Goal: Task Accomplishment & Management: Complete application form

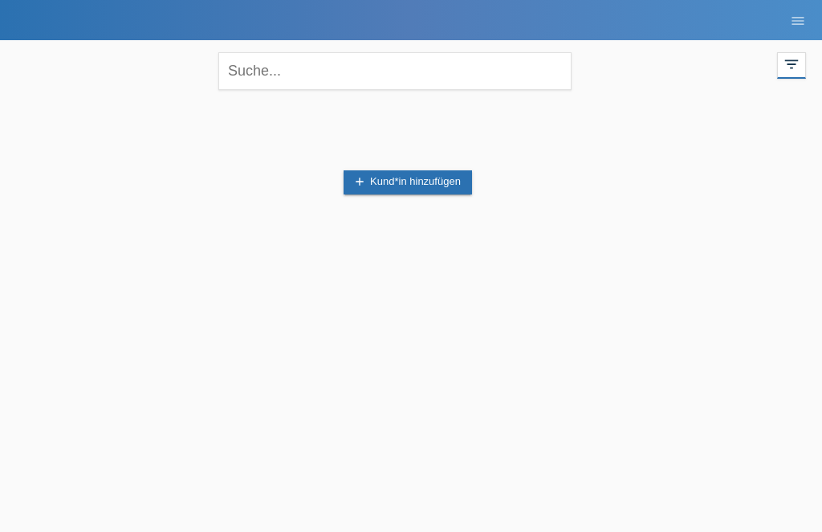
click at [393, 183] on link "add Kund*in hinzufügen" at bounding box center [408, 182] width 128 height 24
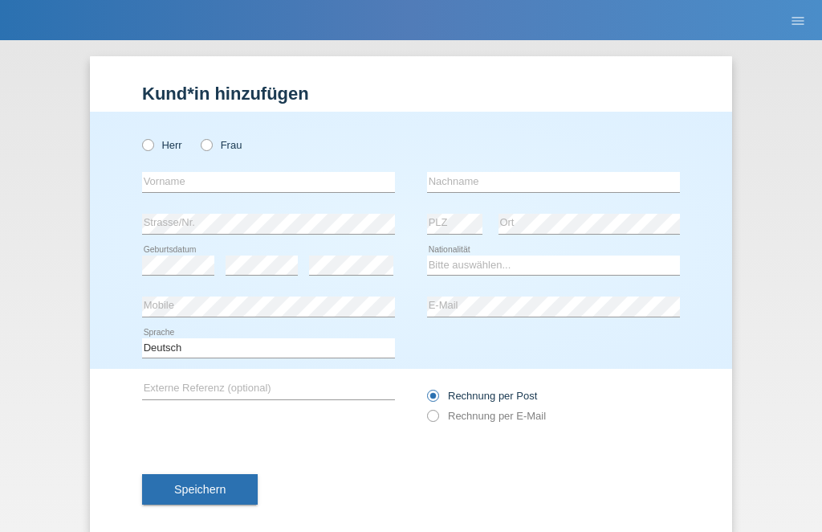
click at [209, 151] on label "Frau" at bounding box center [221, 145] width 41 height 12
click at [209, 149] on input "Frau" at bounding box center [206, 144] width 10 height 10
radio input "true"
click at [247, 191] on input "text" at bounding box center [268, 182] width 253 height 20
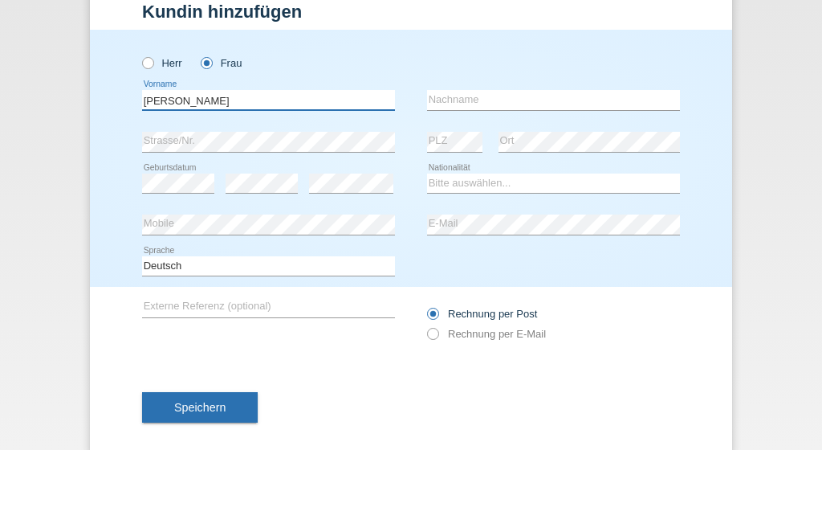
type input "[PERSON_NAME]"
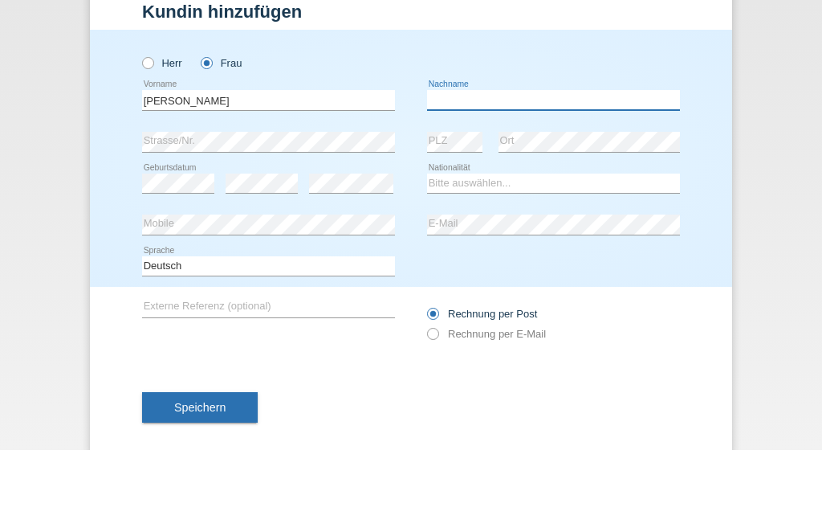
click at [504, 172] on input "text" at bounding box center [553, 182] width 253 height 20
type input "Rushiti"
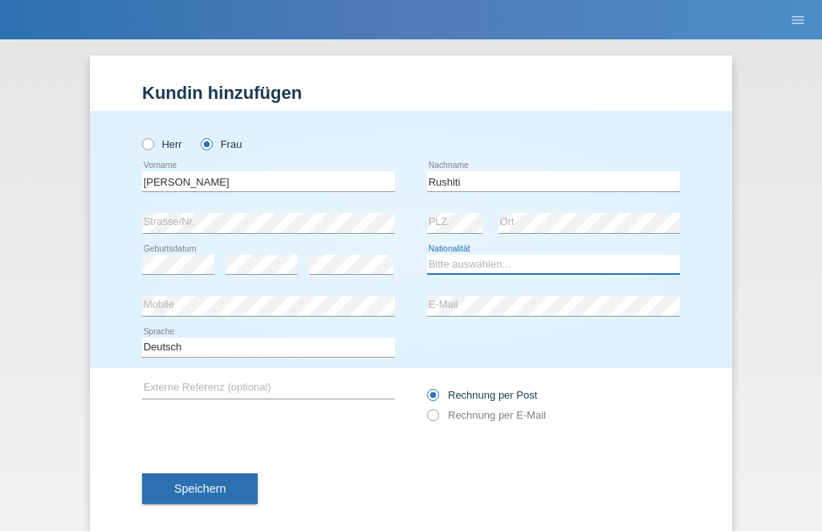
click at [516, 263] on select "Bitte auswählen... Schweiz Deutschland Liechtenstein Österreich ------------ Af…" at bounding box center [553, 264] width 253 height 19
select select "CH"
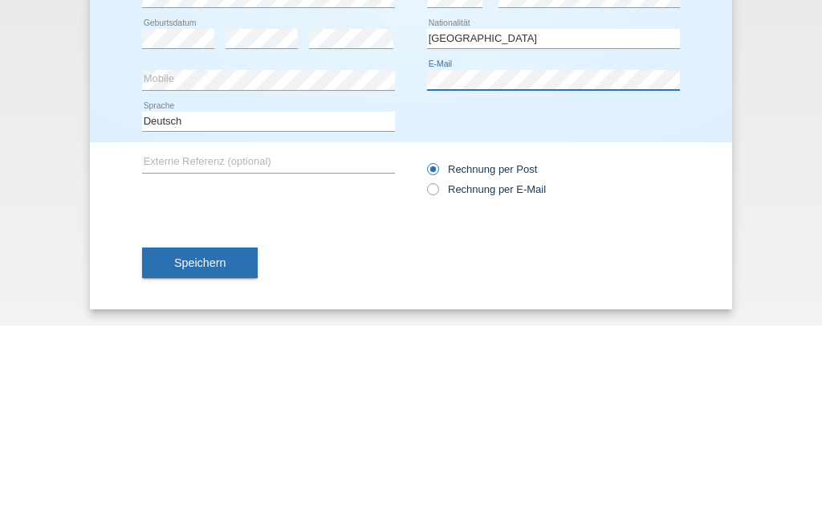
scroll to position [27, 0]
click at [435, 389] on label "Rechnung per E-Mail" at bounding box center [486, 395] width 119 height 12
click at [435, 389] on input "Rechnung per E-Mail" at bounding box center [432, 399] width 10 height 20
radio input "true"
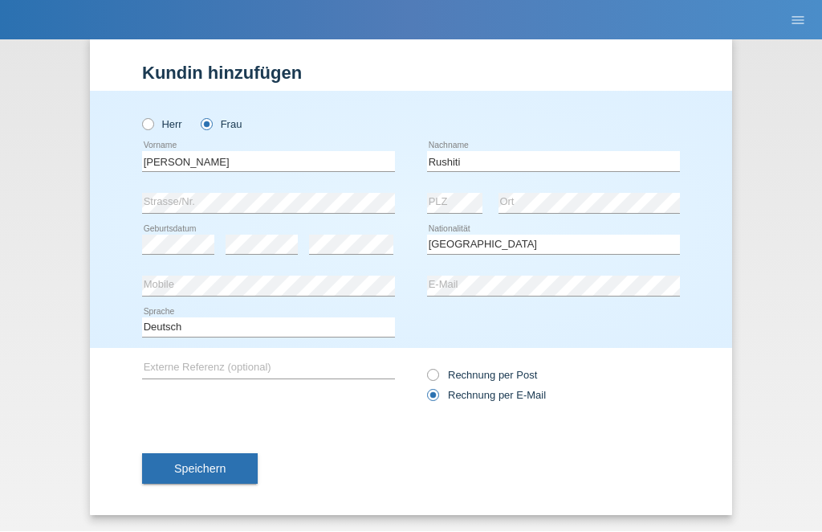
click at [214, 476] on button "Speichern" at bounding box center [200, 469] width 116 height 31
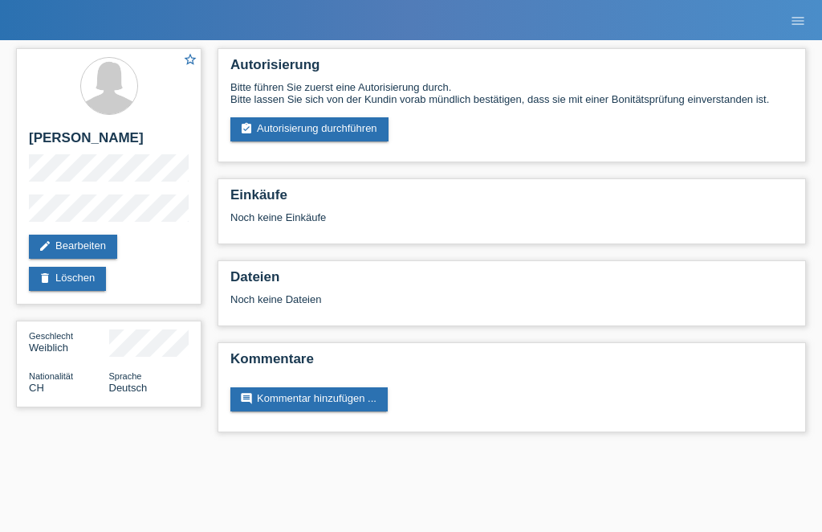
click at [354, 114] on div "Bitte führen Sie zuerst eine Autorisierung durch. Bitte lassen Sie sich von der…" at bounding box center [511, 111] width 563 height 60
click at [356, 141] on link "assignment_turned_in Autorisierung durchführen" at bounding box center [309, 129] width 158 height 24
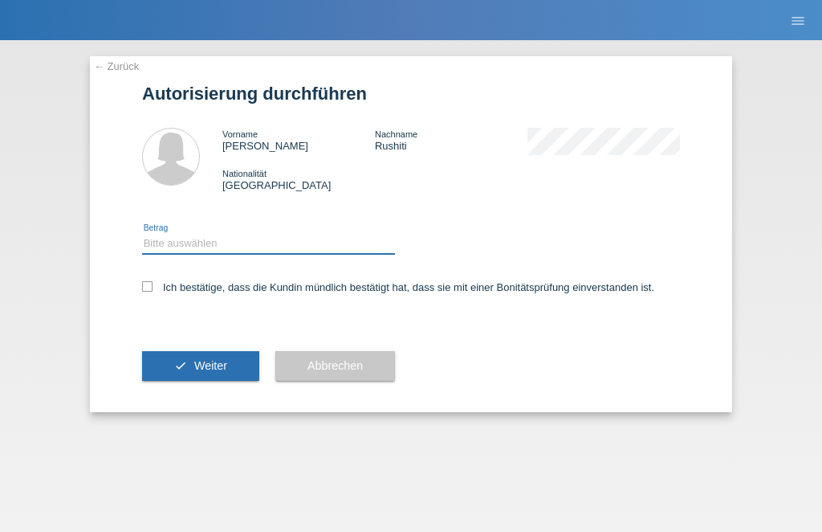
click at [234, 248] on select "Bitte auswählen CHF 1.00 - CHF 499.00 CHF 500.00 - CHF 1'999.00 CHF 2'000.00 - …" at bounding box center [268, 243] width 253 height 19
select select "1"
click at [149, 292] on icon at bounding box center [147, 286] width 10 height 10
click at [149, 292] on input "Ich bestätige, dass die Kundin mündlich bestätigt hat, dass sie mit einer Bonit…" at bounding box center [147, 286] width 10 height 10
checkbox input "true"
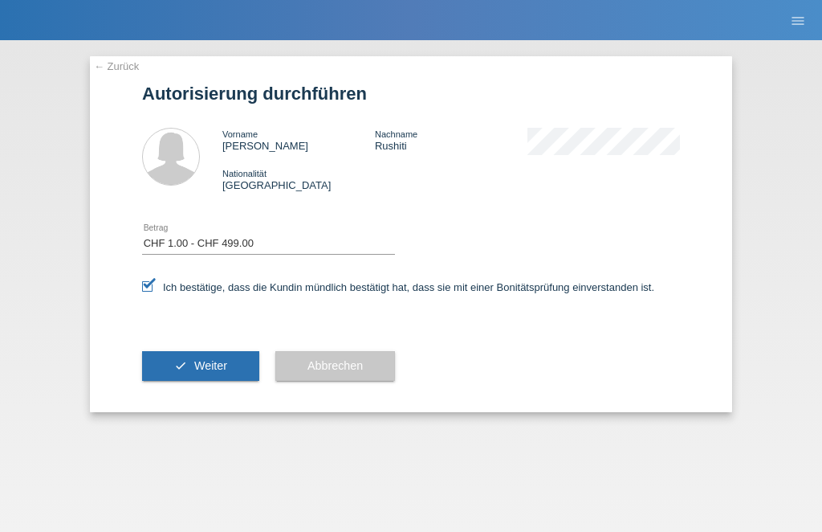
click at [198, 372] on span "Weiter" at bounding box center [210, 365] width 33 height 13
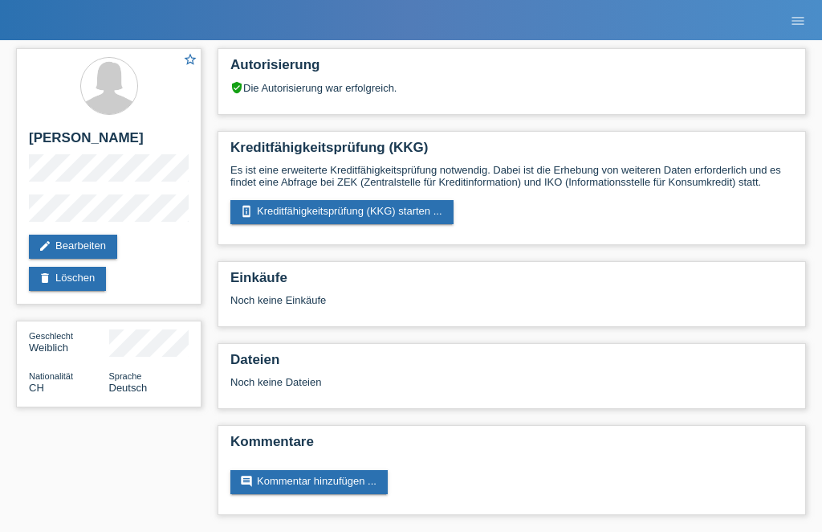
click at [408, 214] on link "perm_device_information Kreditfähigkeitsprüfung (KKG) starten ..." at bounding box center [341, 212] width 223 height 24
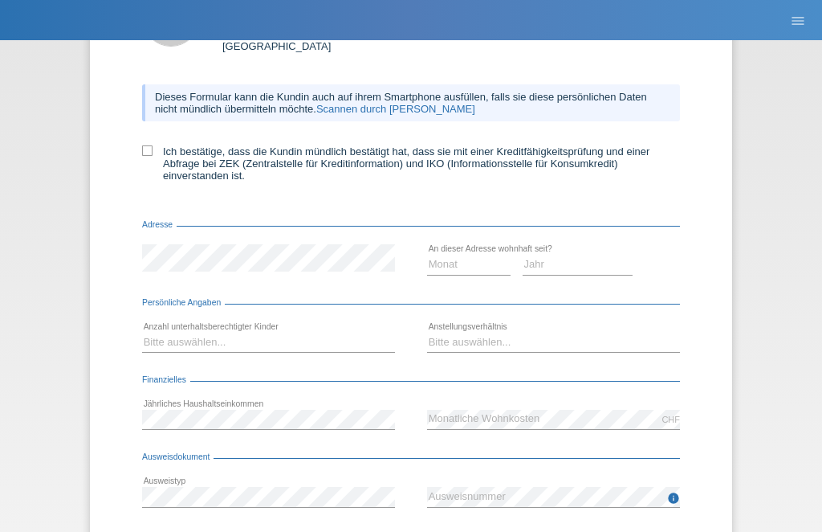
scroll to position [140, 0]
click at [472, 273] on select "Monat 01 02 03 04 05 06 07 08 09 10" at bounding box center [469, 263] width 84 height 19
click at [482, 273] on select "Monat 01 02 03 04 05 06 07 08 09 10" at bounding box center [469, 263] width 84 height 19
select select "05"
click at [587, 273] on select "Jahr 2025 2024 2023 2022 2021 2020 2019 2018 2017 2016 2015 2014 2013 2012 2011…" at bounding box center [578, 263] width 111 height 19
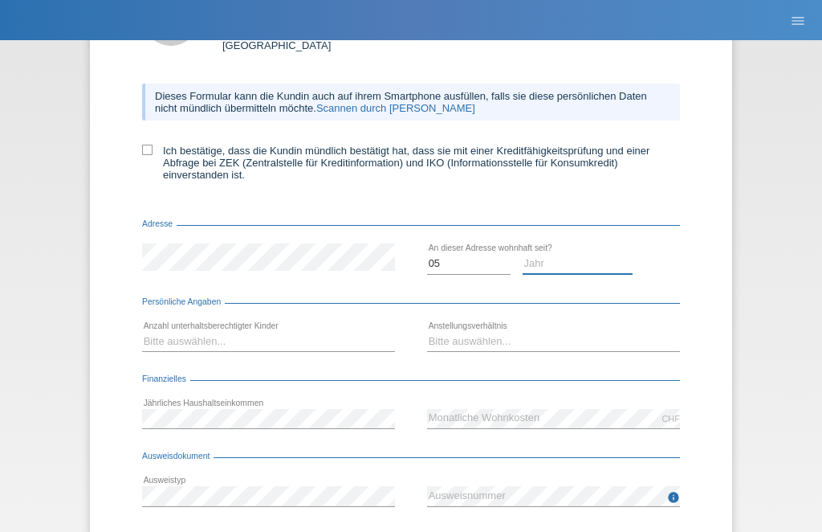
select select "2006"
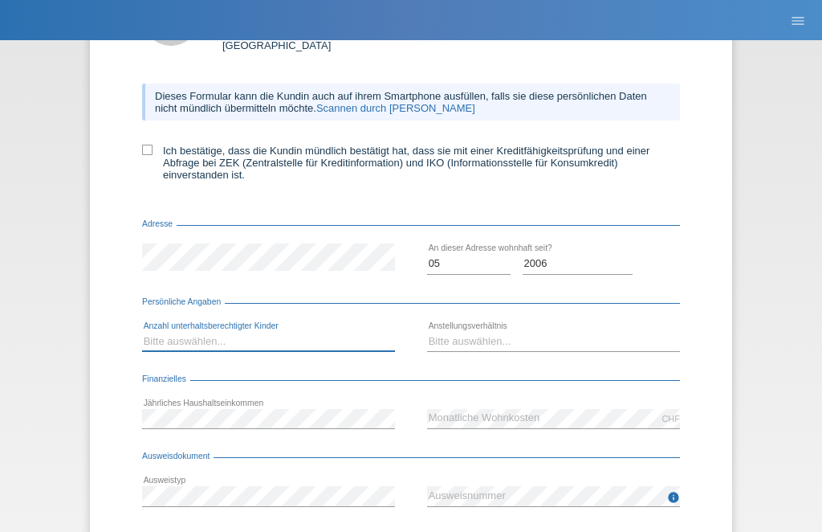
click at [169, 351] on select "Bitte auswählen... 0 1 2 3 4 5 6 7 8 9" at bounding box center [268, 341] width 253 height 19
click at [336, 351] on select "Bitte auswählen... 0 1 2 3 4 5 6 7 8 9" at bounding box center [268, 341] width 253 height 19
select select "0"
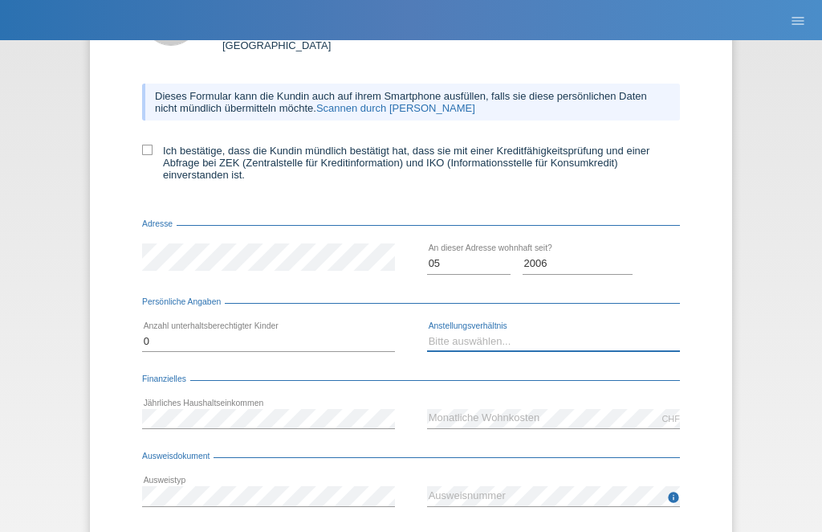
click at [482, 351] on select "Bitte auswählen... Unbefristet Befristet Lehrling/Student Pensioniert Nicht arb…" at bounding box center [553, 341] width 253 height 19
select select "STUDENT"
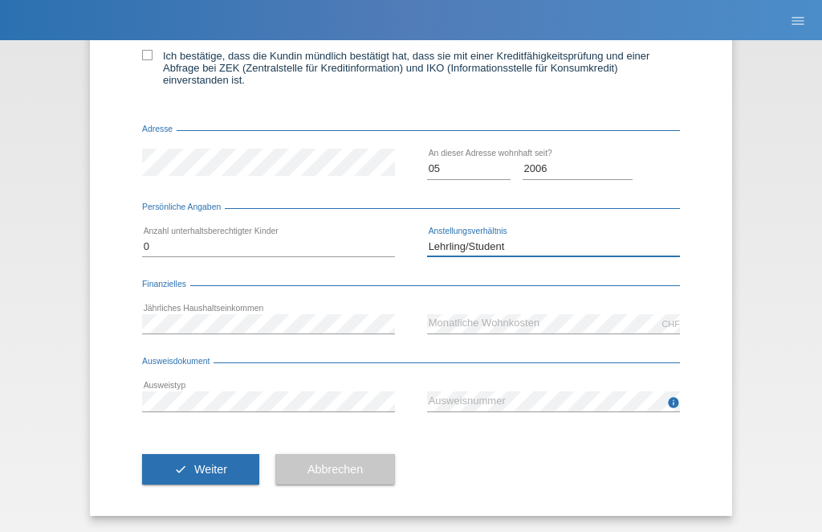
scroll to position [249, 0]
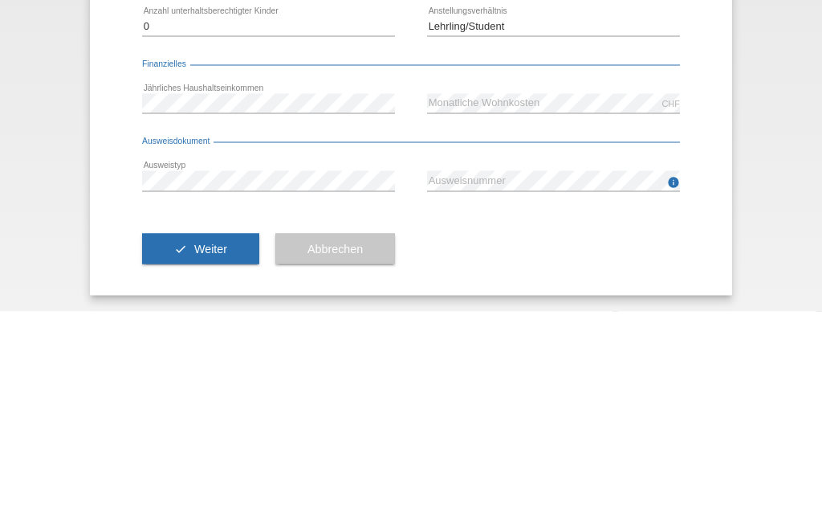
click at [742, 106] on div "← Zurück Kreditfähigkeitsprüfung (KKG) Vorname Sara Nachname Rushiti Nationalit…" at bounding box center [411, 285] width 822 height 491
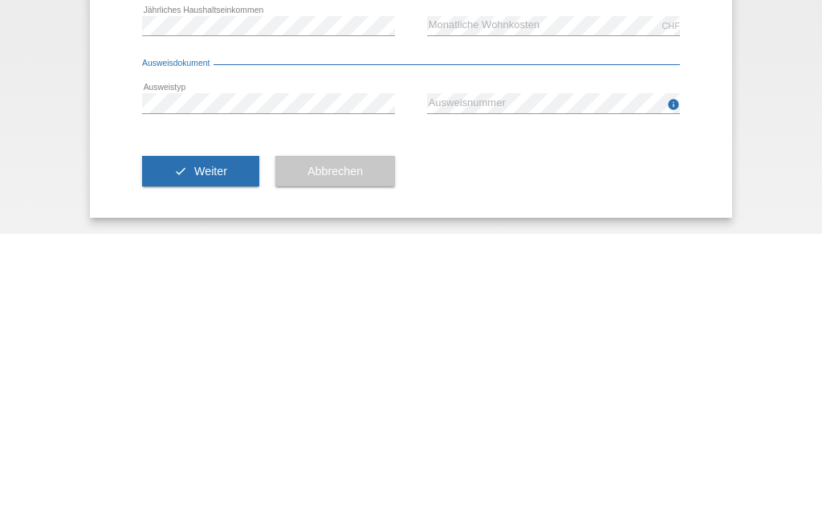
click at [789, 112] on div "← Zurück Kreditfähigkeitsprüfung (KKG) Vorname Sara Nachname Rushiti Nationalit…" at bounding box center [411, 285] width 822 height 491
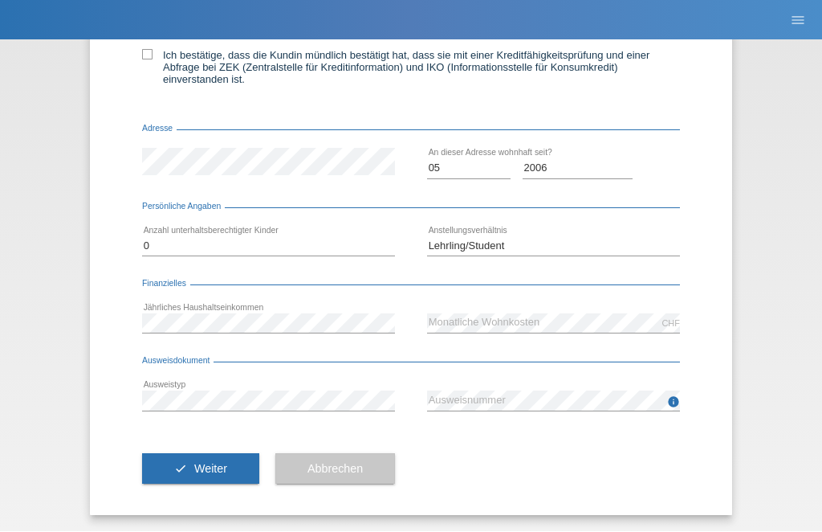
click at [209, 471] on span "Weiter" at bounding box center [210, 469] width 33 height 13
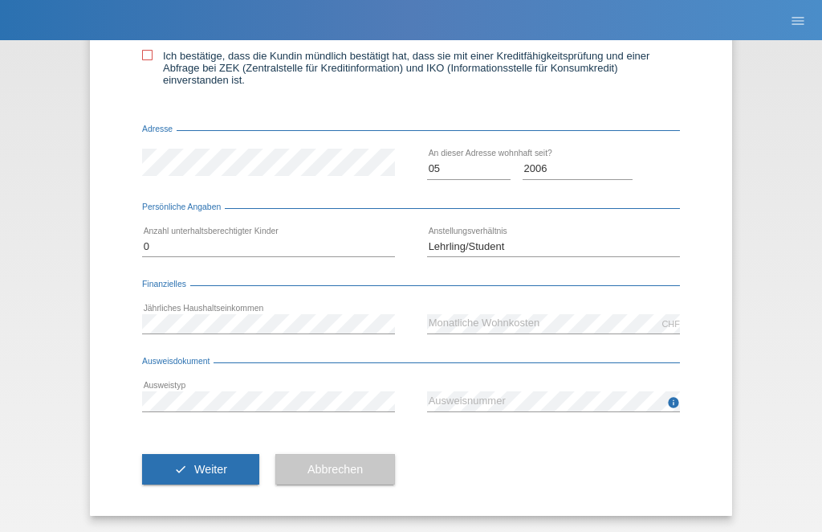
click at [151, 56] on label "Ich bestätige, dass die Kundin mündlich bestätigt hat, dass sie mit einer Kredi…" at bounding box center [411, 68] width 538 height 36
click at [151, 56] on input "Ich bestätige, dass die Kundin mündlich bestätigt hat, dass sie mit einer Kredi…" at bounding box center [147, 55] width 10 height 10
checkbox input "true"
click at [202, 467] on span "Weiter" at bounding box center [210, 469] width 33 height 13
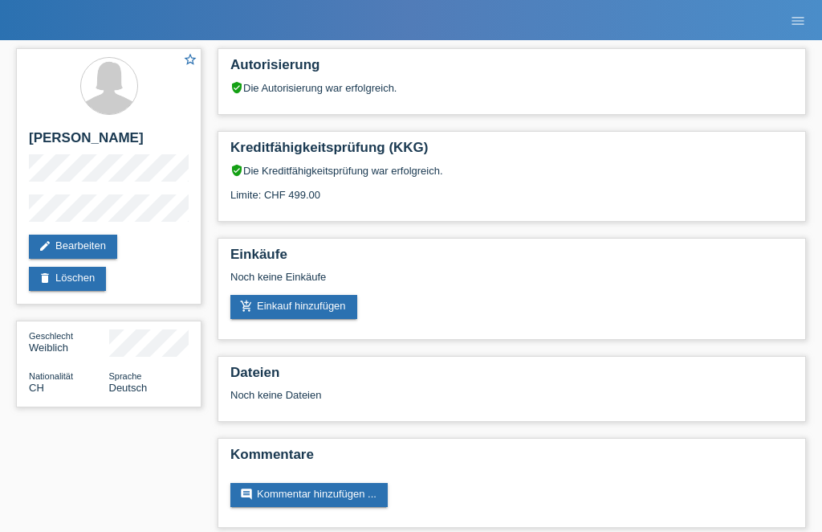
click at [325, 316] on link "add_shopping_cart Einkauf hinzufügen" at bounding box center [293, 307] width 127 height 24
click at [320, 340] on div "Einkäufe Noch keine Einkäufe add_shopping_cart Einkauf hinzufügen" at bounding box center [512, 289] width 589 height 102
click at [344, 316] on link "add_shopping_cart Einkauf hinzufügen" at bounding box center [293, 307] width 127 height 24
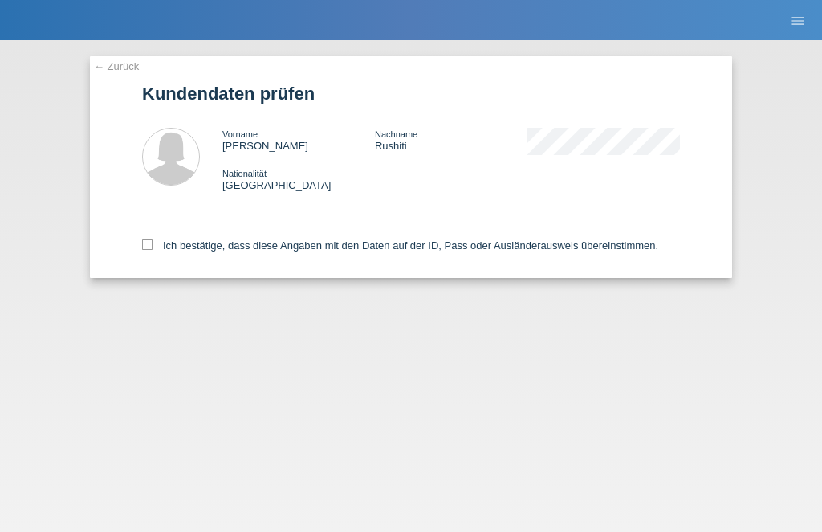
click at [144, 250] on icon at bounding box center [147, 244] width 10 height 10
click at [144, 250] on input "Ich bestätige, dass diese Angaben mit den Daten auf der ID, Pass oder Ausländer…" at bounding box center [147, 244] width 10 height 10
checkbox input "true"
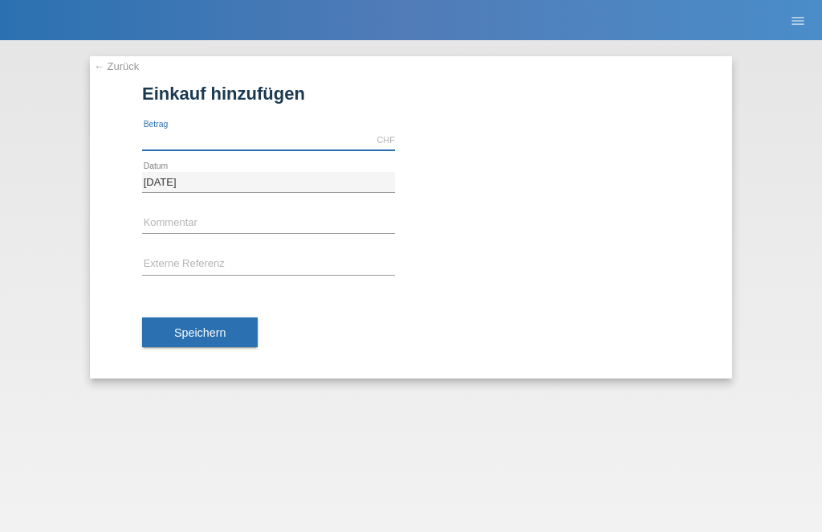
click at [334, 135] on input "text" at bounding box center [268, 140] width 253 height 20
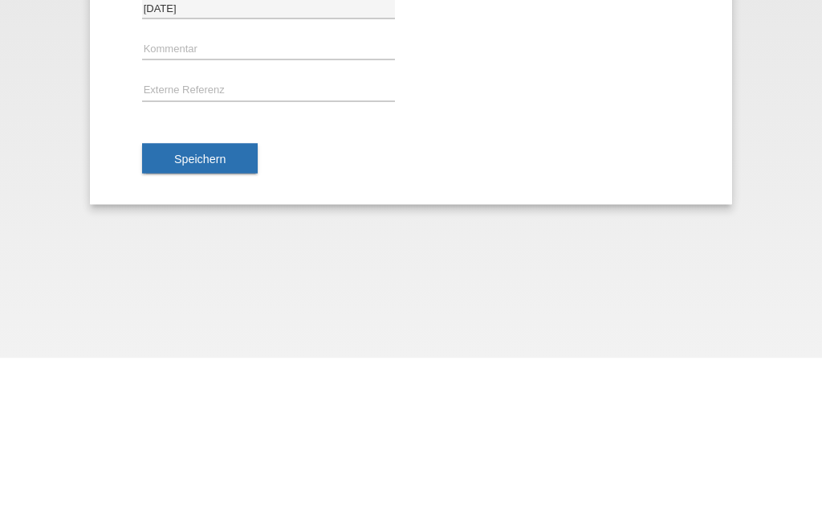
type input "350.25"
click at [209, 317] on button "Speichern" at bounding box center [200, 332] width 116 height 31
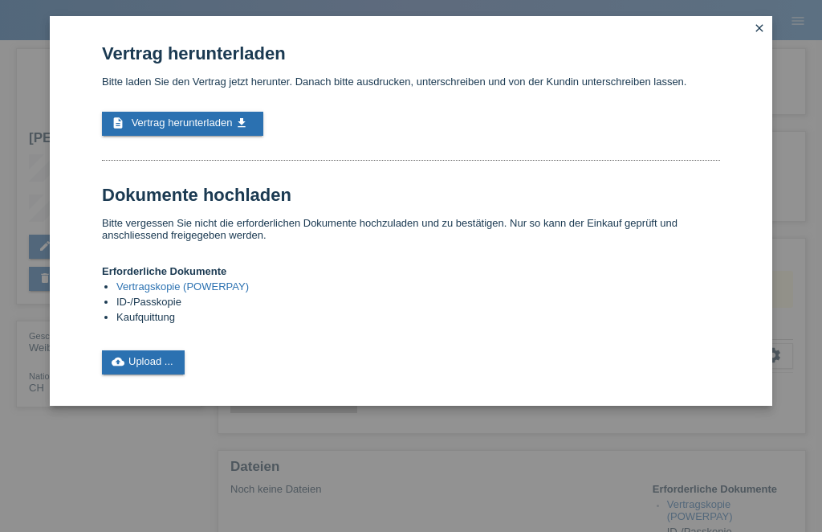
click at [158, 124] on span "Vertrag herunterladen" at bounding box center [182, 122] width 101 height 12
